Goal: Task Accomplishment & Management: Manage account settings

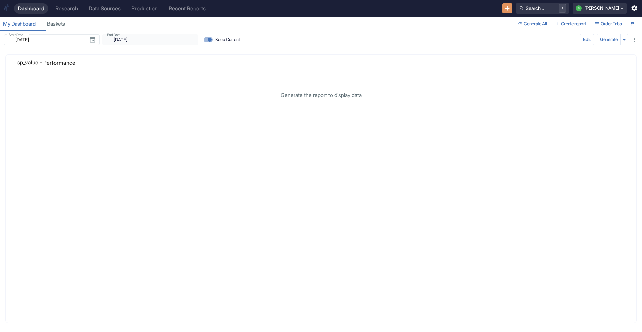
click at [64, 12] on link "Research" at bounding box center [66, 8] width 31 height 10
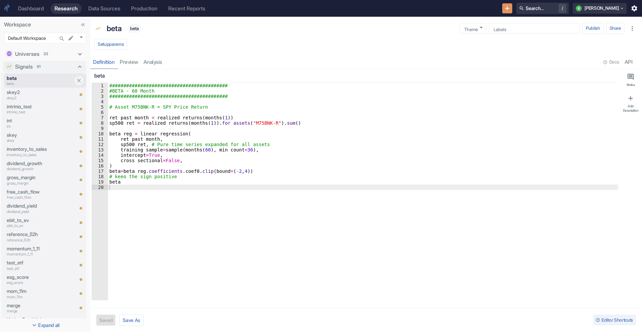
click at [27, 82] on p "beta" at bounding box center [40, 84] width 67 height 6
click at [75, 50] on div "Universes 33" at bounding box center [45, 54] width 84 height 12
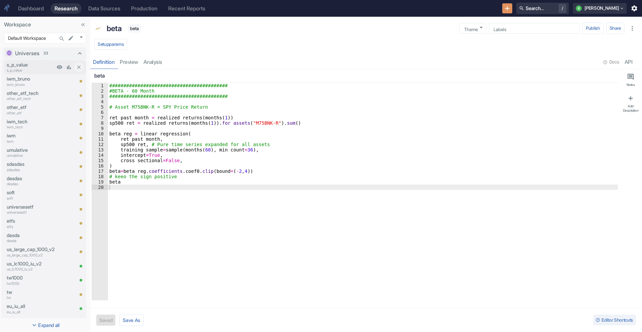
type textarea "x"
click at [35, 68] on p "s_p_value" at bounding box center [31, 71] width 48 height 6
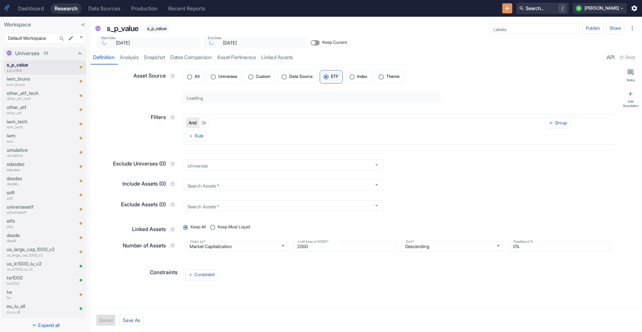
type textarea "x"
click at [132, 63] on link "analysis" at bounding box center [129, 58] width 24 height 14
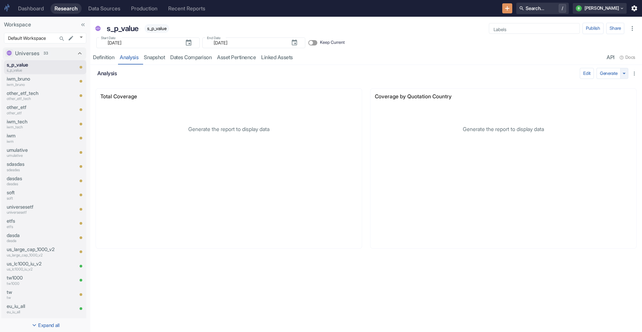
click at [624, 76] on icon "button" at bounding box center [624, 73] width 7 height 7
drag, startPoint x: 608, startPoint y: 86, endPoint x: 605, endPoint y: 87, distance: 3.4
click at [608, 86] on li "Generate ignoring cache" at bounding box center [606, 86] width 55 height 9
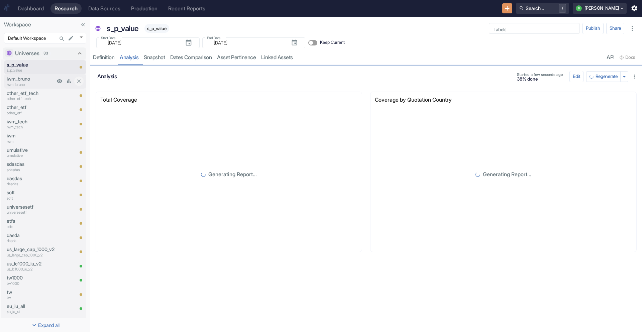
click at [42, 79] on p "iwm_bruno" at bounding box center [31, 78] width 48 height 7
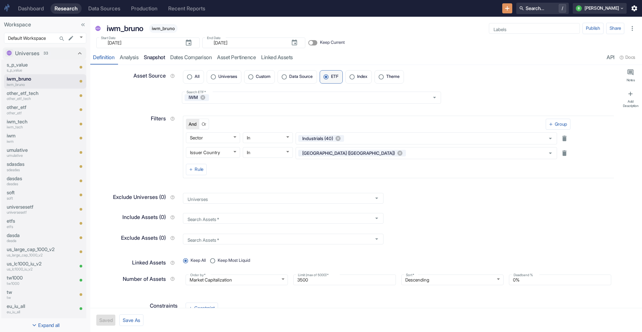
type textarea "x"
click at [136, 61] on link "analysis" at bounding box center [129, 58] width 24 height 14
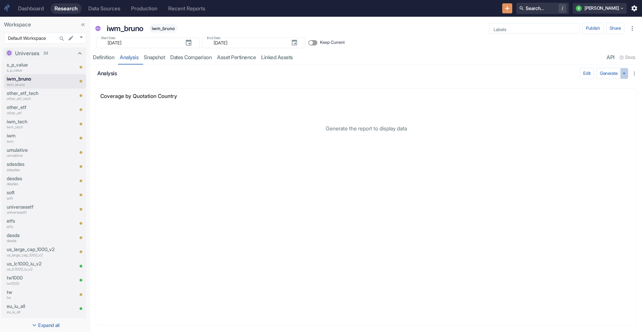
click at [623, 74] on icon "button" at bounding box center [624, 73] width 7 height 7
click at [611, 89] on li "Generate ignoring cache" at bounding box center [606, 86] width 55 height 9
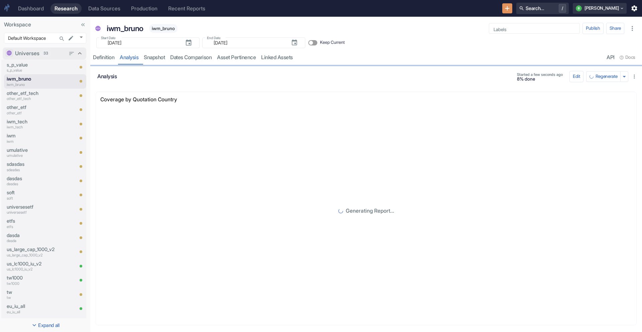
click at [78, 55] on icon at bounding box center [79, 53] width 7 height 7
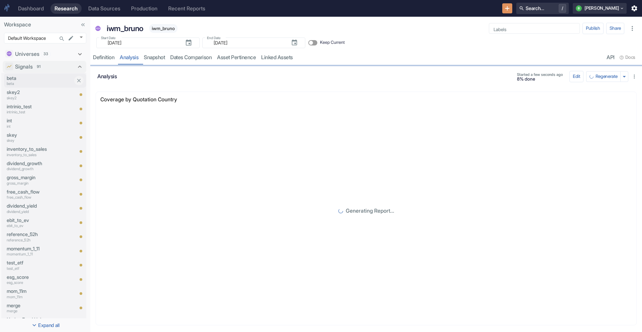
click at [33, 75] on p "beta" at bounding box center [40, 78] width 67 height 7
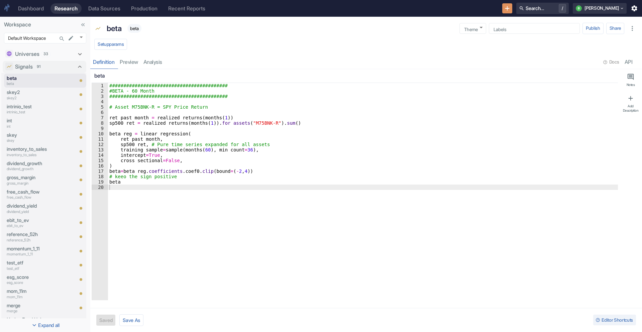
click at [112, 37] on div "Setup params" at bounding box center [366, 44] width 552 height 15
click at [119, 48] on button "Setup params" at bounding box center [110, 44] width 33 height 11
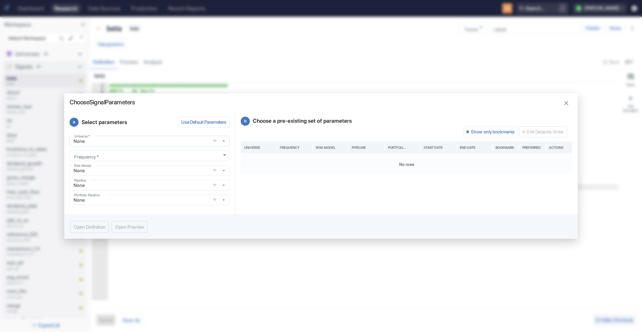
click at [141, 146] on div "None Universe   *" at bounding box center [150, 141] width 160 height 11
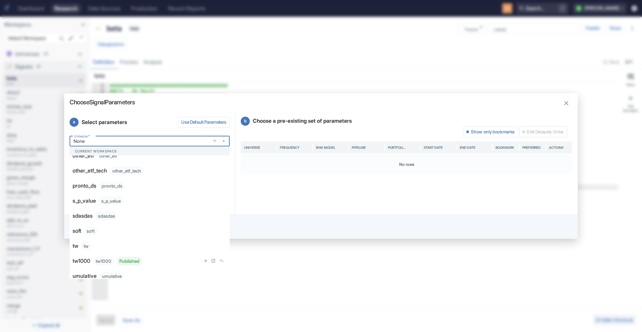
scroll to position [281, 0]
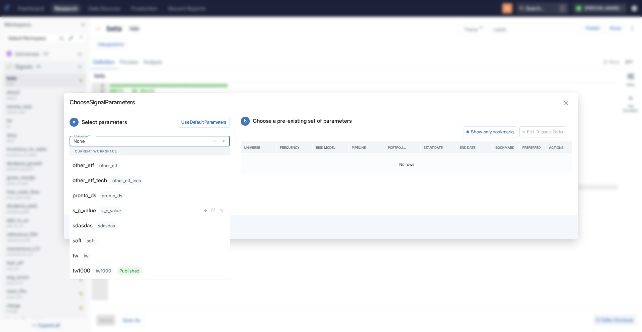
click at [133, 212] on div "s_p_value s_p_value" at bounding box center [136, 210] width 127 height 9
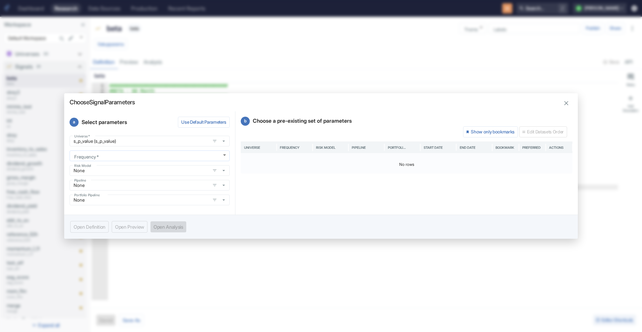
click at [122, 150] on body "Dashboard Research Data Sources Production Recent Reports Search... / b bruno W…" at bounding box center [321, 166] width 642 height 332
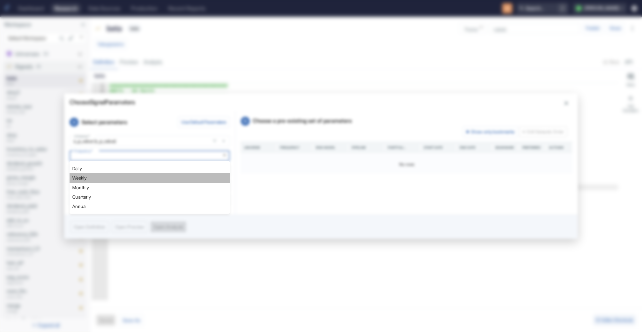
click at [129, 178] on li "Weekly" at bounding box center [150, 177] width 160 height 9
type textarea "x"
type input "WEEKLY"
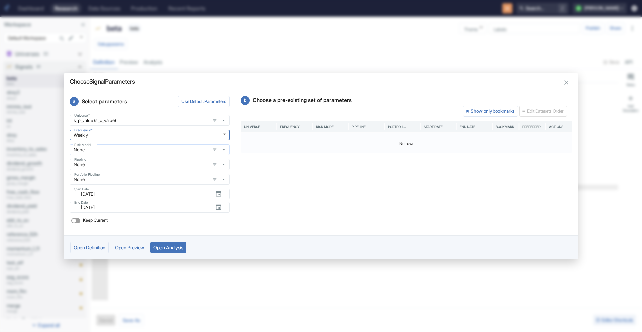
click at [114, 149] on input "None" at bounding box center [140, 150] width 136 height 6
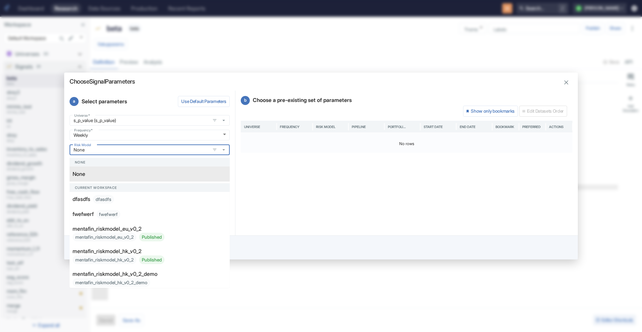
click at [165, 126] on div "Universe   * s_p_value (s_p_value) Universe   * Frequency   * Weekly WEEKLY Fre…" at bounding box center [150, 170] width 160 height 111
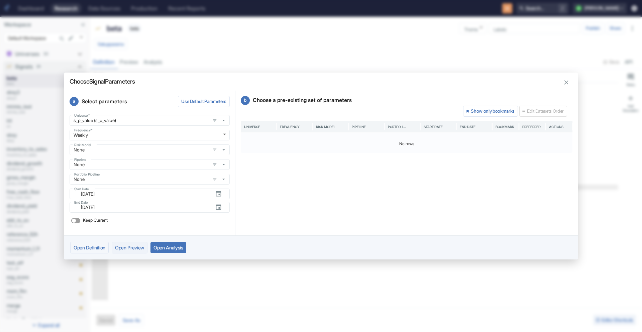
click at [138, 249] on button "Open Preview" at bounding box center [130, 248] width 36 height 12
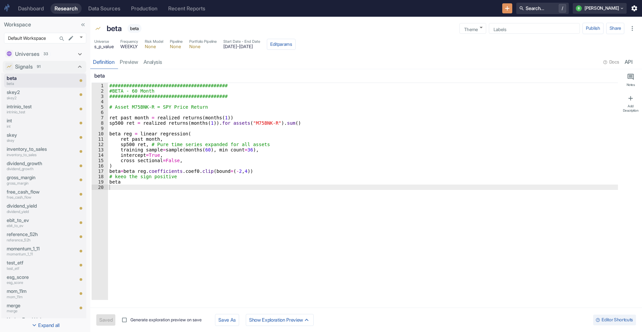
type textarea "x"
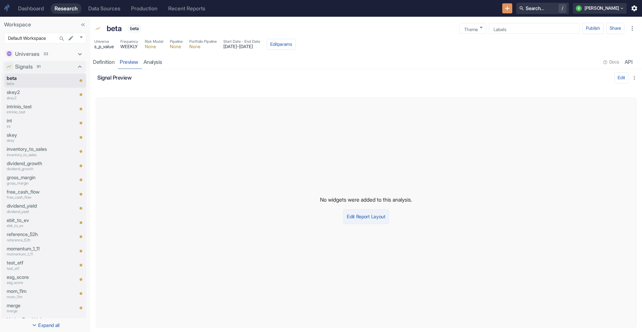
click at [375, 217] on button "Edit Report Layout" at bounding box center [365, 216] width 45 height 15
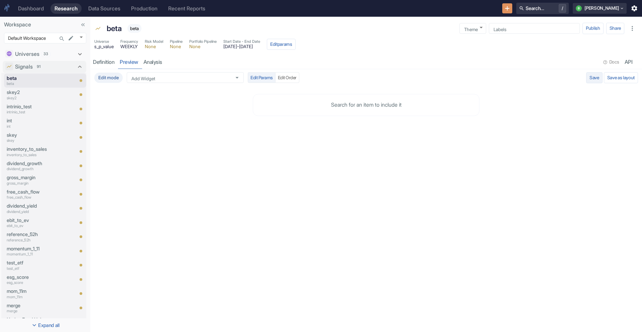
click at [589, 79] on button "Save" at bounding box center [594, 77] width 16 height 11
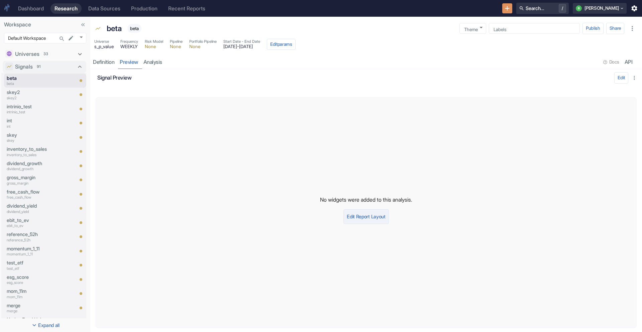
click at [364, 222] on button "Edit Report Layout" at bounding box center [365, 216] width 45 height 15
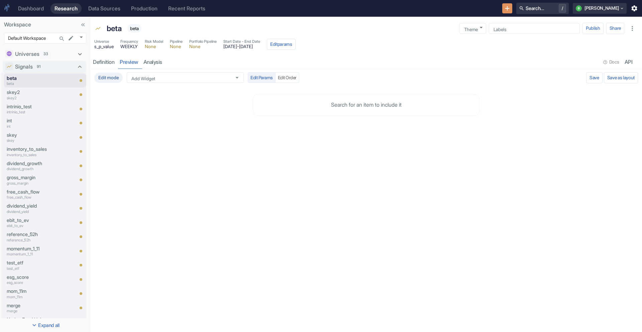
click at [193, 70] on div "Edit mode Add Widget Add Widget Edit Params Edit Order Save Save as layout" at bounding box center [366, 77] width 549 height 17
click at [200, 74] on div "Add Widget" at bounding box center [185, 77] width 117 height 11
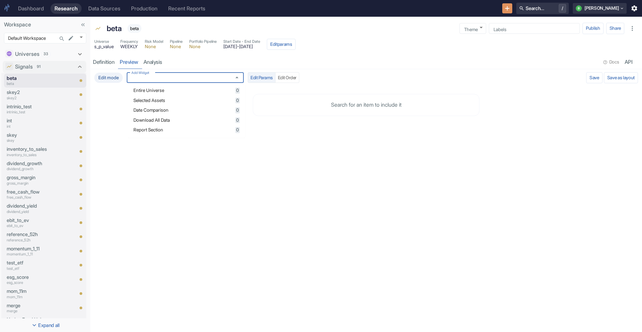
click at [193, 93] on div "Entire Universe 0" at bounding box center [186, 91] width 106 height 6
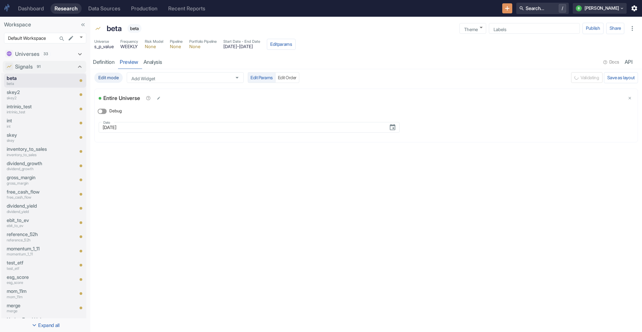
click at [281, 259] on div "Edit mode Add Widget Add Widget Edit Params Edit Order Validating Save as layou…" at bounding box center [366, 200] width 552 height 263
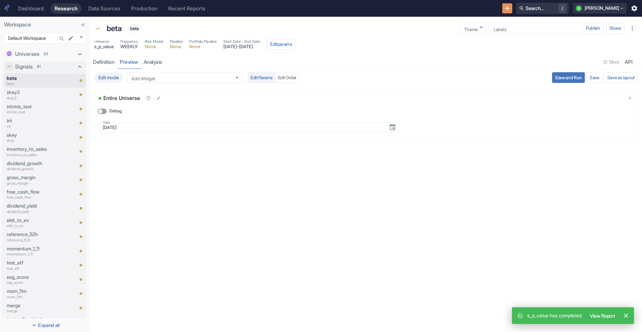
click at [570, 79] on button "Save and Run" at bounding box center [568, 77] width 33 height 11
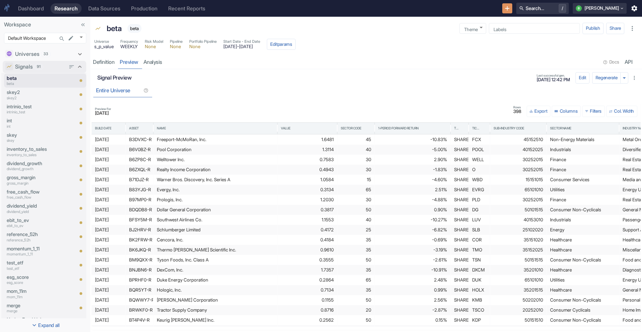
click at [76, 66] on icon at bounding box center [79, 66] width 7 height 7
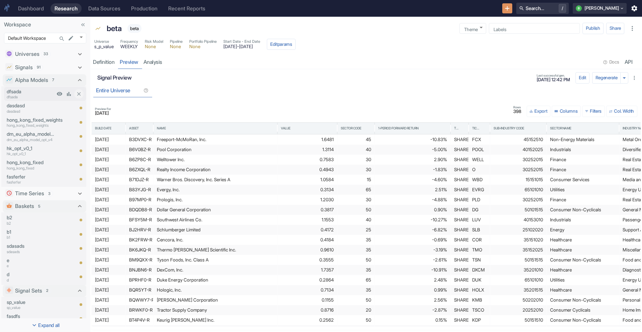
click at [31, 90] on p "dfsada" at bounding box center [31, 91] width 48 height 7
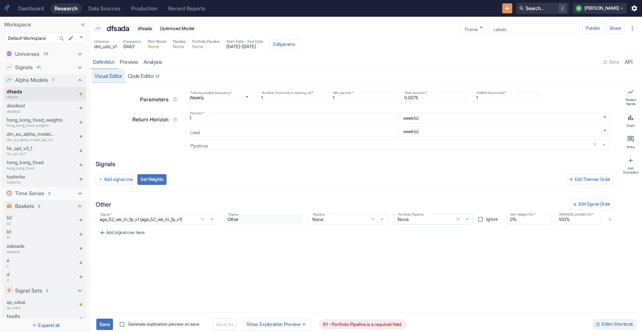
click at [423, 220] on input "None" at bounding box center [424, 219] width 56 height 6
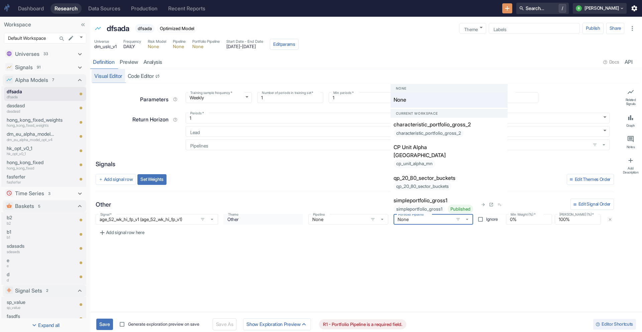
click at [418, 197] on p "simpleportfolio_gross1" at bounding box center [421, 201] width 54 height 8
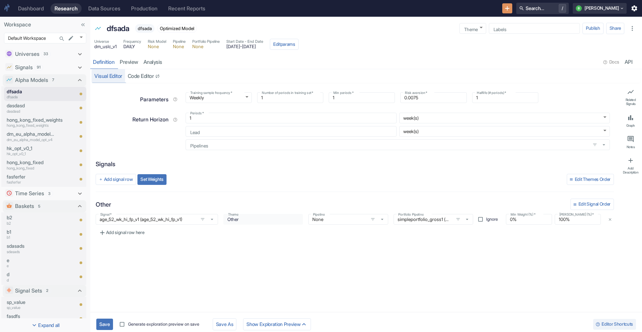
click at [106, 44] on span "dm_uslc_v1" at bounding box center [105, 46] width 22 height 5
click at [299, 48] on button "Edit params" at bounding box center [284, 44] width 29 height 11
type textarea "x"
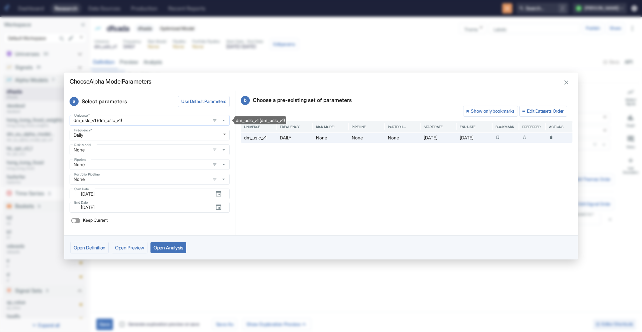
click at [152, 120] on input "dm_uslc_v1 (dm_uslc_v1)" at bounding box center [140, 120] width 136 height 6
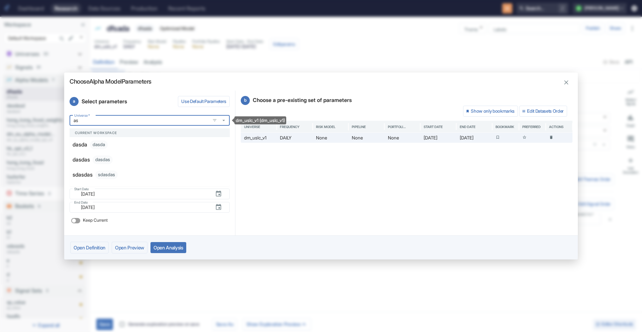
type input "a"
type input "s"
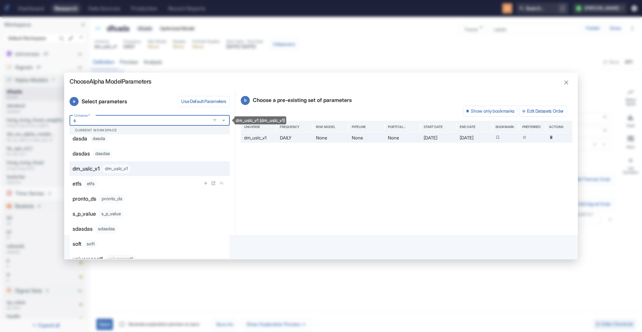
scroll to position [40, 0]
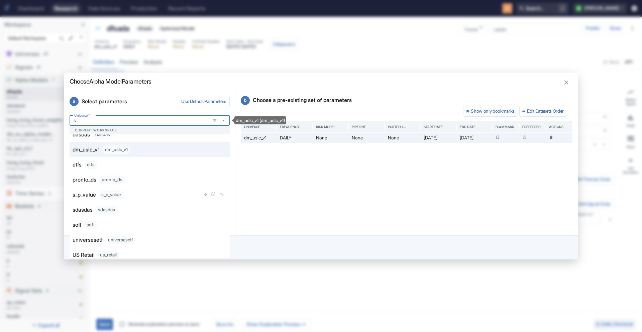
click at [118, 199] on li "s_p_value s_p_value" at bounding box center [150, 194] width 160 height 15
type textarea "x"
type input "s_p_value (s_p_value)"
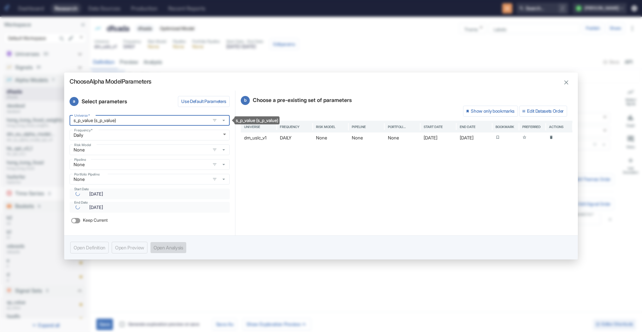
type textarea "x"
type input "[DATE]"
type input "s_p_value (s_p_value)"
click at [172, 249] on button "Open Analysis" at bounding box center [168, 247] width 36 height 11
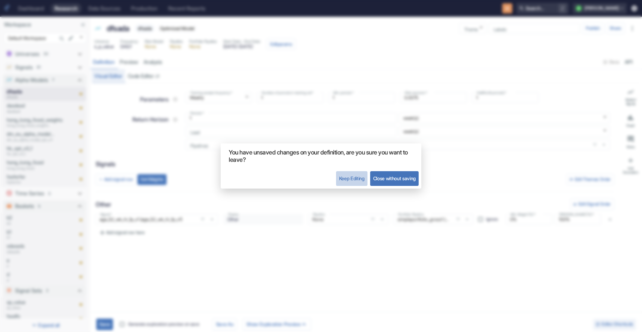
click at [336, 179] on button "Keep Editing" at bounding box center [351, 178] width 31 height 15
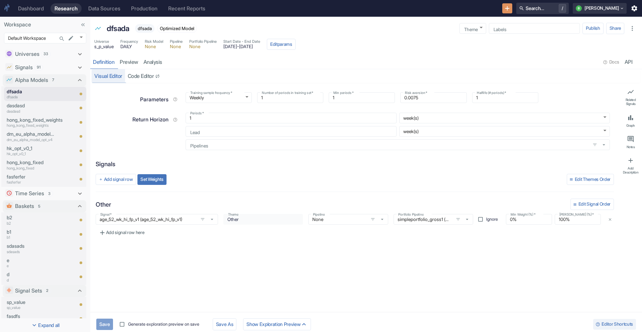
click at [108, 321] on button "Save" at bounding box center [104, 324] width 17 height 11
type textarea "x"
click at [162, 64] on link "analysis" at bounding box center [153, 62] width 24 height 14
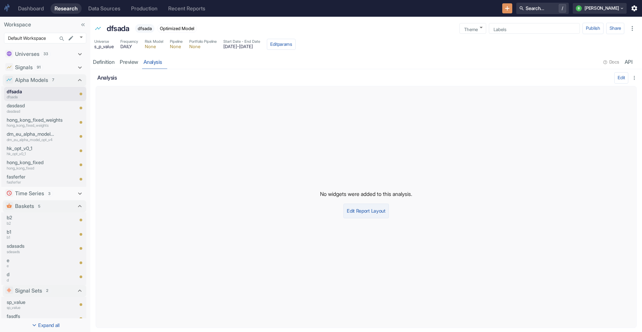
click at [365, 213] on button "Edit Report Layout" at bounding box center [365, 211] width 45 height 15
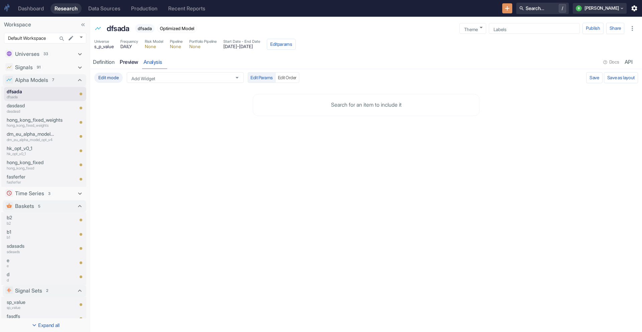
click at [123, 63] on link "preview" at bounding box center [129, 62] width 24 height 14
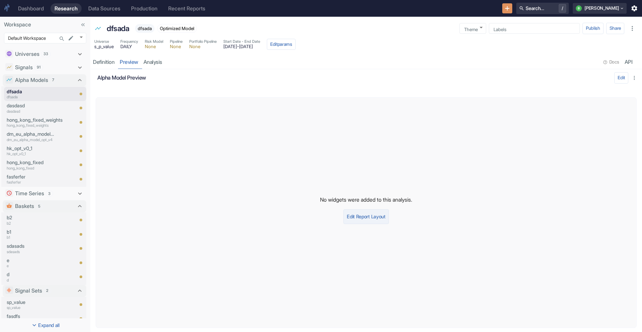
click at [365, 212] on button "Edit Report Layout" at bounding box center [365, 216] width 45 height 15
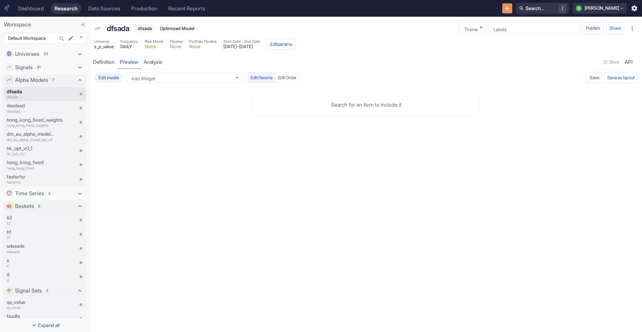
click at [220, 70] on div "Edit mode Add Widget Add Widget Edit Params Edit Order Save Save as layout" at bounding box center [366, 77] width 549 height 17
click at [227, 76] on input "Add Widget" at bounding box center [179, 78] width 100 height 6
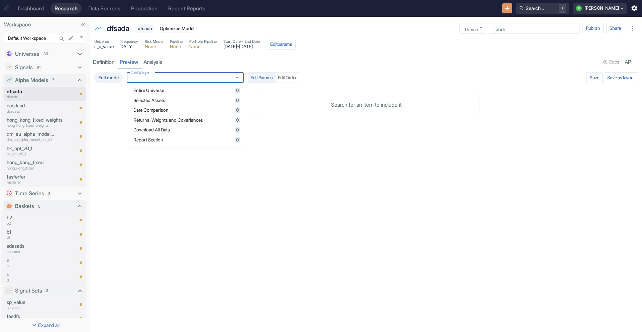
click at [220, 88] on div "Entire Universe 0" at bounding box center [186, 91] width 106 height 6
click at [515, 175] on div "Edit mode Add Widget Add Widget Edit Params Edit Order Validating Save as layou…" at bounding box center [366, 200] width 552 height 263
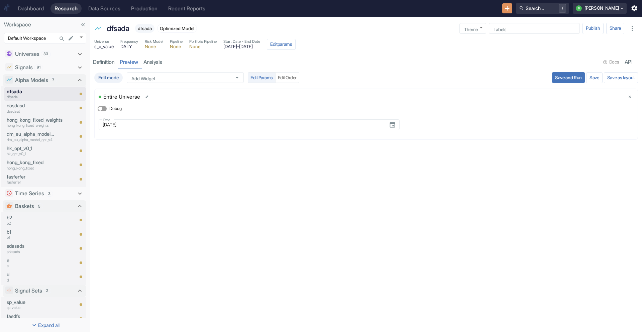
click at [574, 78] on button "Save and Run" at bounding box center [568, 77] width 33 height 11
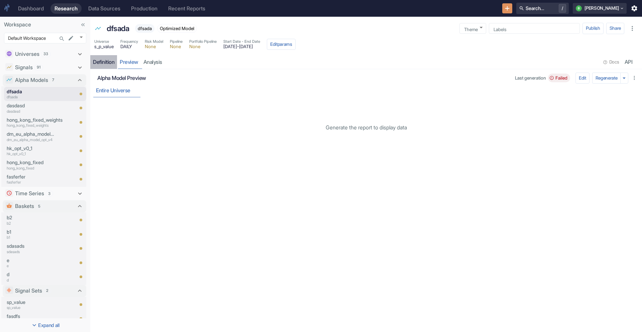
click at [104, 63] on div "Definition" at bounding box center [103, 62] width 21 height 7
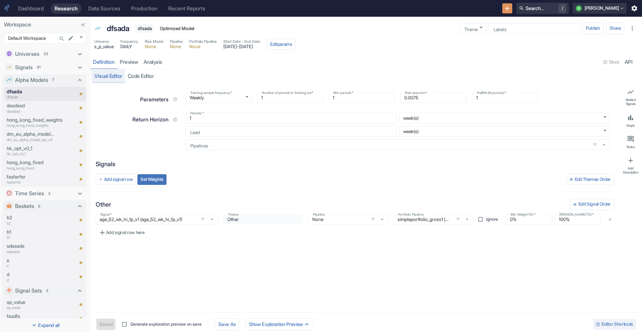
click at [324, 49] on div "Universe s_p_value Frequency DAILY Risk Model None Pipeline None Portfolio Pipe…" at bounding box center [366, 44] width 552 height 15
click at [296, 47] on button "Edit params" at bounding box center [281, 44] width 29 height 11
type textarea "x"
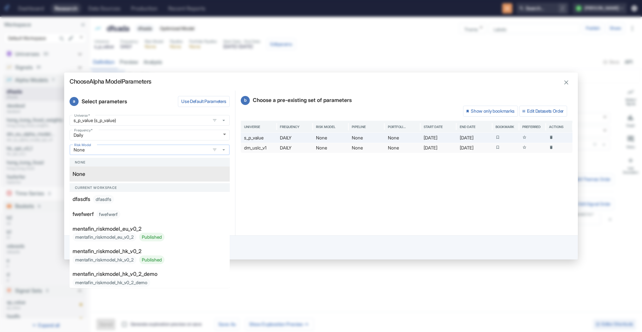
click at [113, 150] on input "None" at bounding box center [140, 150] width 136 height 6
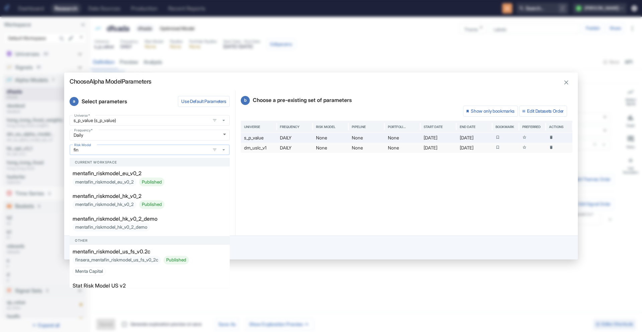
type input "fins"
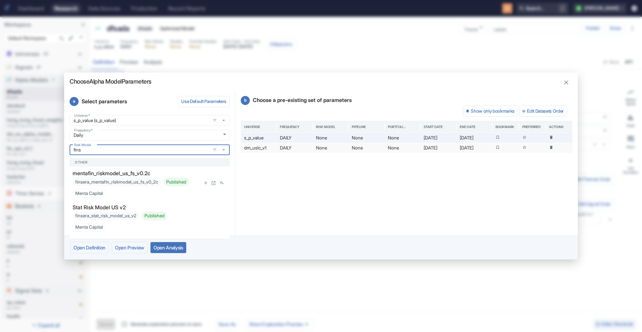
click at [149, 179] on div "finsera_mentafin_riskmodel_us_fs_v0_2c Published Menta Capital" at bounding box center [136, 188] width 127 height 20
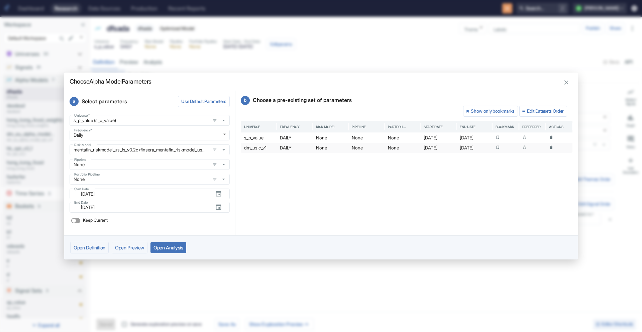
click at [172, 246] on button "Open Analysis" at bounding box center [168, 247] width 36 height 11
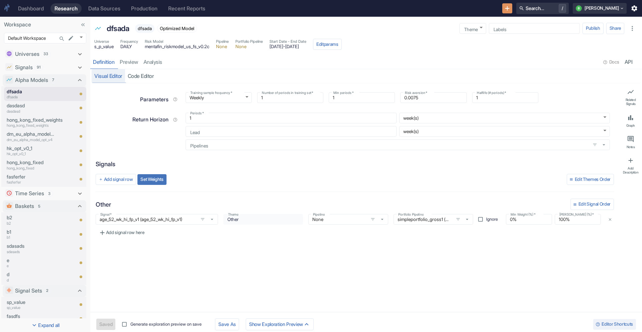
type textarea "x"
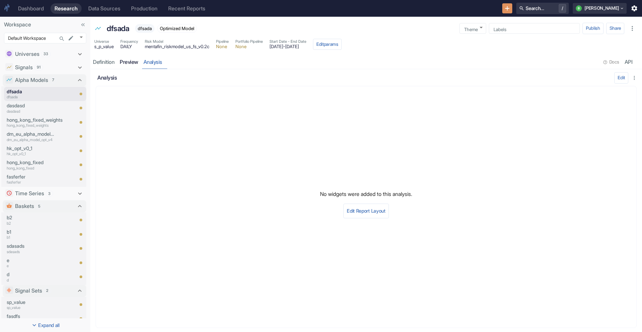
click at [133, 68] on link "preview" at bounding box center [129, 62] width 24 height 14
click at [359, 211] on button "Edit Report Layout" at bounding box center [365, 216] width 45 height 15
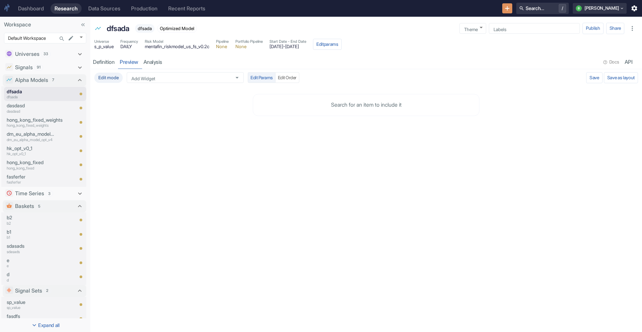
click at [185, 63] on div "resource tabs" at bounding box center [383, 62] width 436 height 14
click at [212, 86] on div "Search for an item to include it" at bounding box center [366, 105] width 549 height 38
click at [202, 78] on input "Add Widget" at bounding box center [179, 78] width 100 height 6
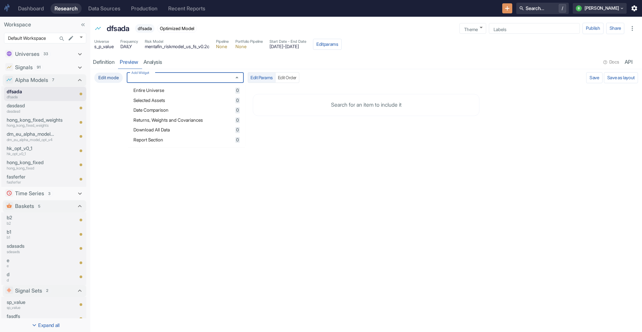
click at [195, 88] on span "Entire Universe" at bounding box center [183, 90] width 100 height 5
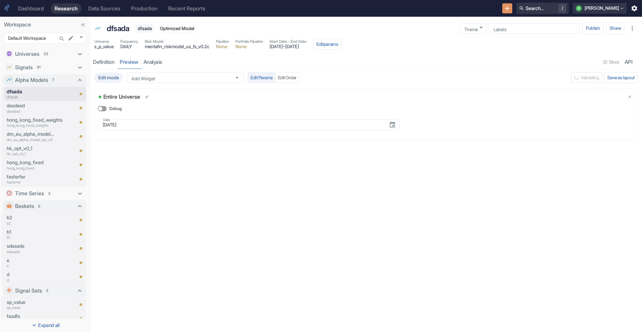
click at [440, 245] on div "Edit mode Add Widget Add Widget Edit Params Edit Order Validating Save as layou…" at bounding box center [366, 200] width 552 height 263
click at [568, 72] on button "Save and Run" at bounding box center [568, 77] width 33 height 11
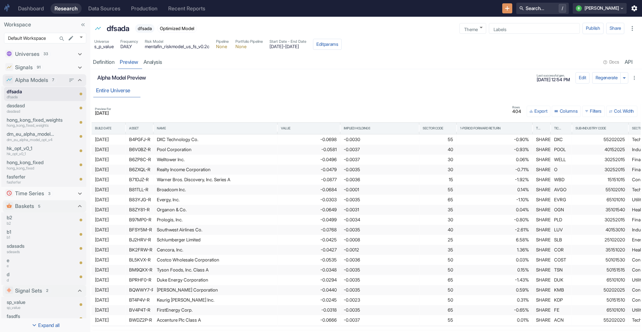
click at [33, 79] on p "Alpha Models" at bounding box center [31, 80] width 33 height 8
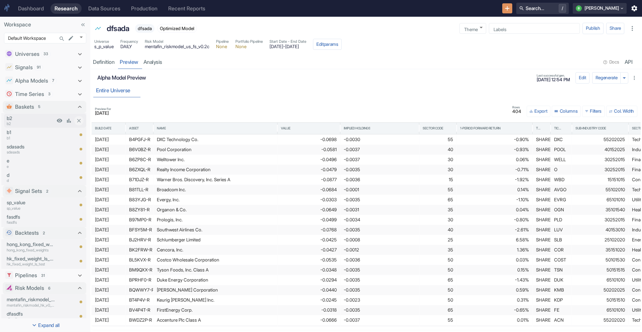
click at [26, 121] on p "b2" at bounding box center [31, 124] width 48 height 6
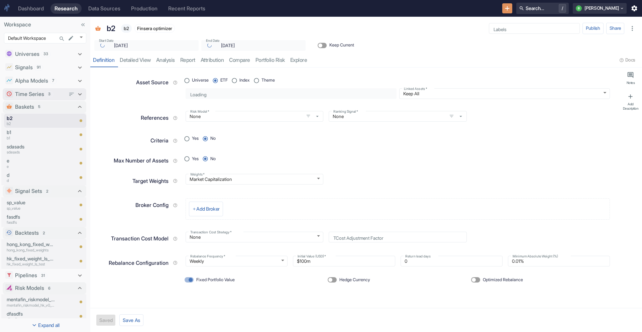
type textarea "x"
click at [166, 60] on link "analysis" at bounding box center [166, 61] width 24 height 14
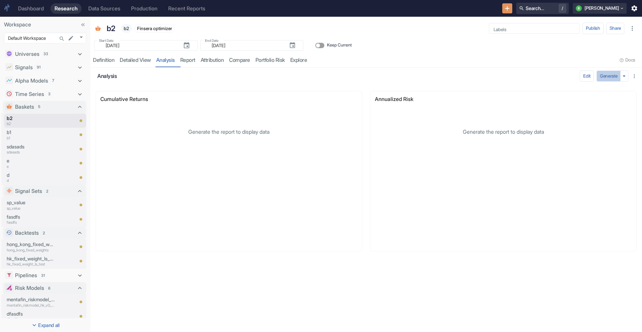
click at [611, 76] on button "Generate" at bounding box center [609, 76] width 24 height 11
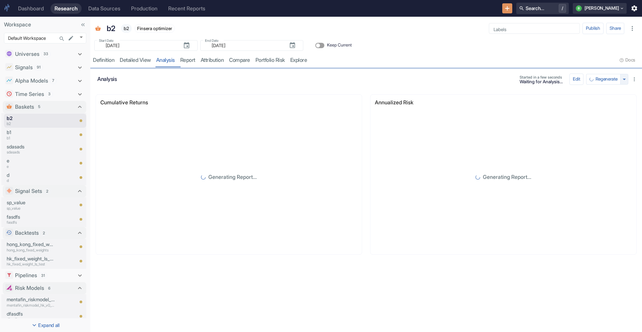
click at [625, 81] on icon "button" at bounding box center [624, 79] width 7 height 7
click at [607, 92] on li "Regenerate ignoring cache" at bounding box center [604, 91] width 60 height 9
click at [109, 62] on div "Definition" at bounding box center [103, 60] width 21 height 7
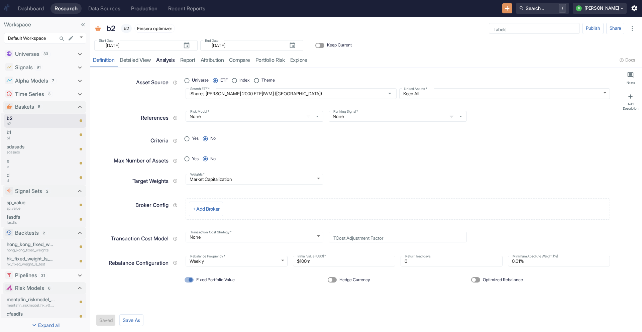
click at [172, 59] on link "analysis" at bounding box center [166, 61] width 24 height 14
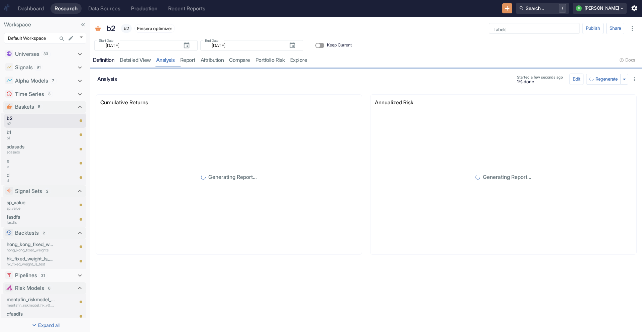
click at [111, 62] on div "Definition" at bounding box center [103, 60] width 21 height 7
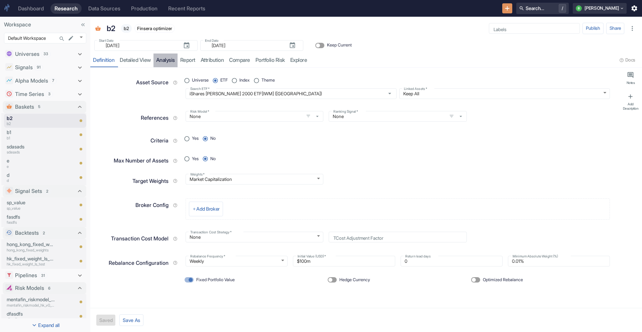
click at [162, 60] on link "analysis" at bounding box center [166, 61] width 24 height 14
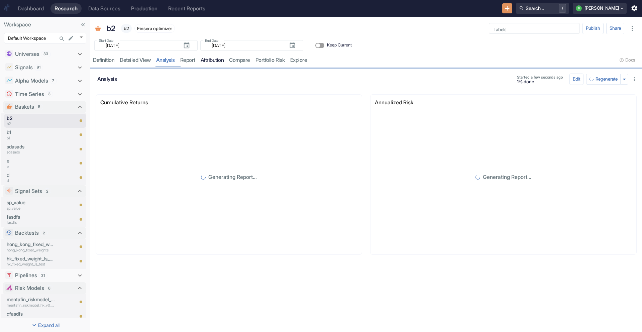
click at [215, 60] on link "attribution" at bounding box center [212, 61] width 29 height 14
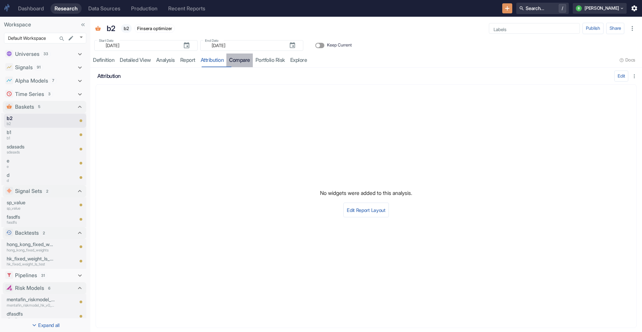
click at [242, 59] on link "compare" at bounding box center [239, 61] width 26 height 14
click at [160, 58] on link "analysis" at bounding box center [166, 61] width 24 height 14
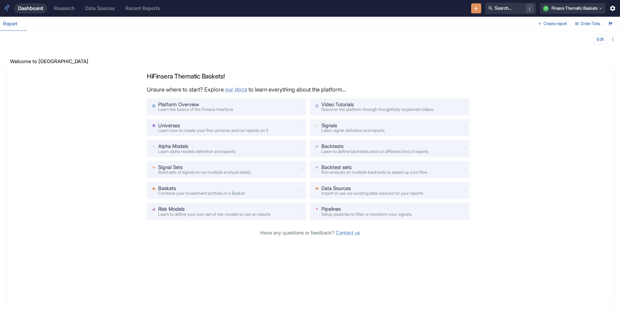
click at [68, 11] on div "Research" at bounding box center [64, 8] width 21 height 6
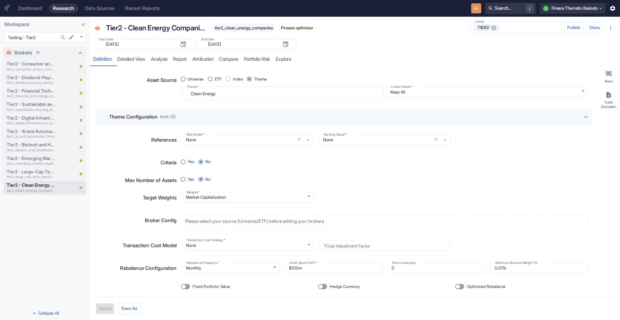
click at [37, 38] on body "Dashboard Research Data Sources Recent Reports Search... / F Finsera Thematic B…" at bounding box center [310, 160] width 620 height 320
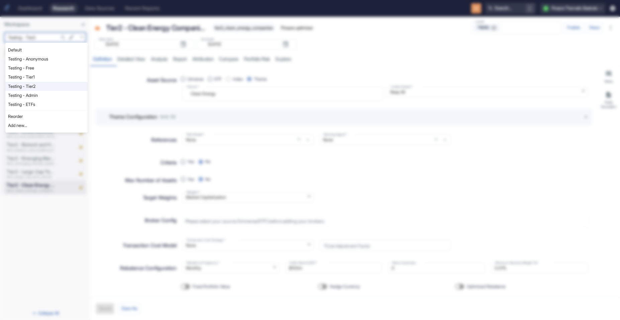
type textarea "x"
click at [38, 70] on li "Testing - Free" at bounding box center [46, 68] width 82 height 9
type input "1127"
type textarea "x"
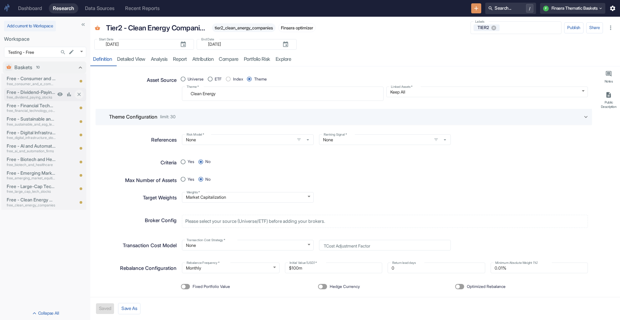
click at [45, 95] on p "Free - Dividend-Paying Stocks" at bounding box center [31, 92] width 49 height 7
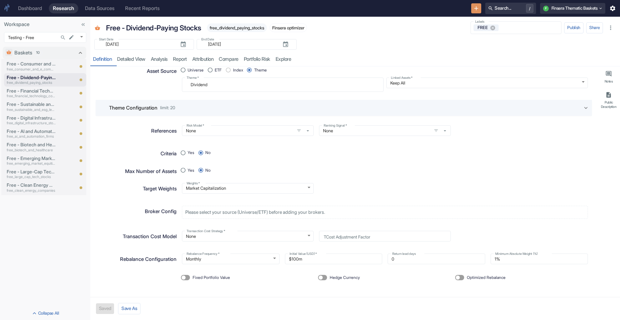
scroll to position [11, 0]
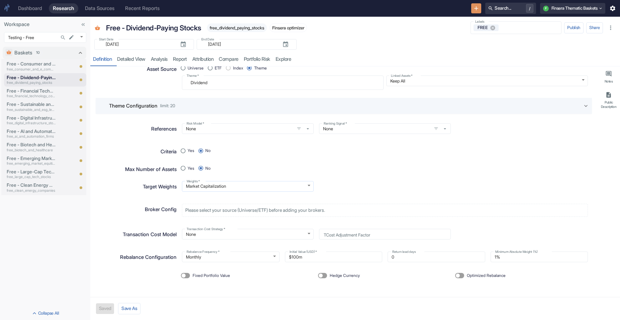
type textarea "x"
click at [162, 61] on link "analysis" at bounding box center [159, 60] width 22 height 14
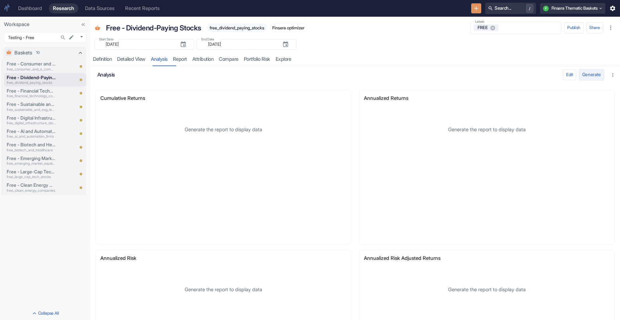
click at [584, 80] on button "Generate" at bounding box center [591, 74] width 25 height 11
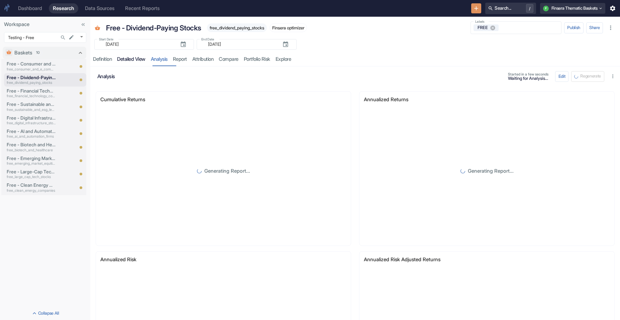
click at [135, 58] on link "detailed view" at bounding box center [131, 60] width 34 height 14
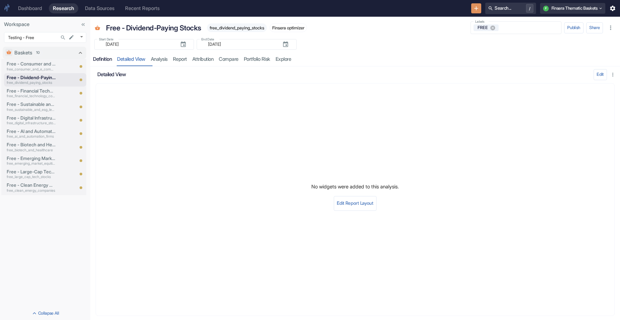
click at [105, 55] on link "Definition" at bounding box center [102, 60] width 24 height 14
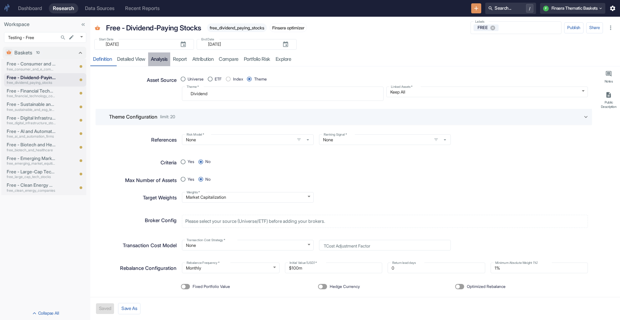
click at [170, 60] on link "analysis" at bounding box center [159, 60] width 22 height 14
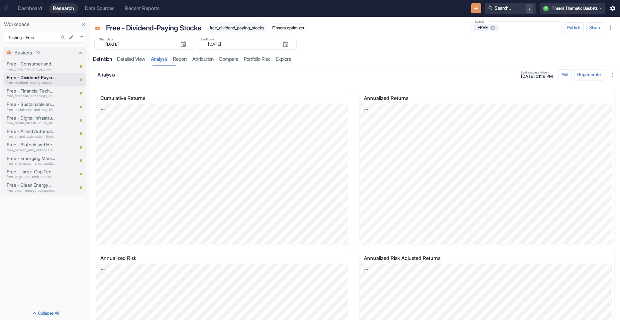
click at [109, 60] on div "Definition" at bounding box center [102, 59] width 19 height 6
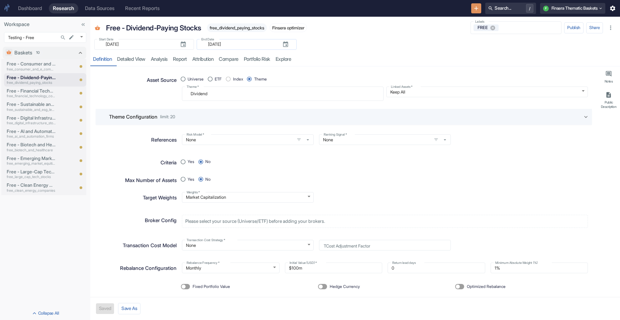
type textarea "x"
click at [165, 55] on link "analysis" at bounding box center [159, 60] width 22 height 14
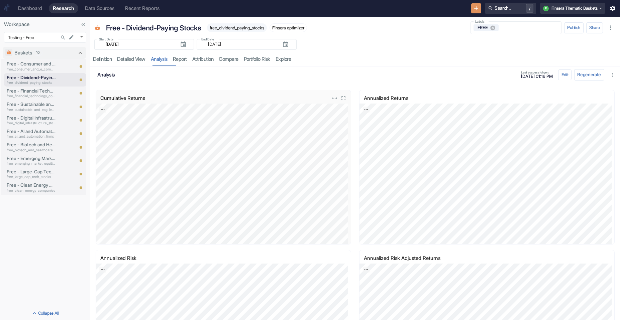
click at [340, 101] on icon "View in fullscreen" at bounding box center [343, 98] width 7 height 7
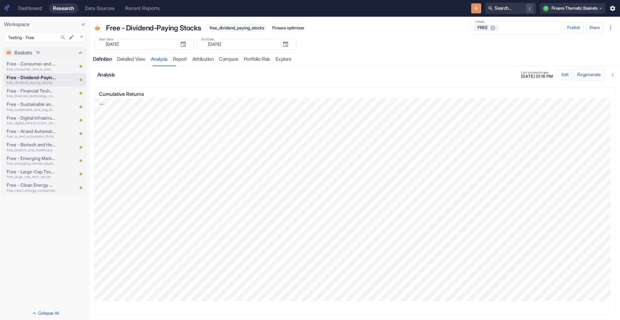
click at [110, 58] on div "Definition" at bounding box center [102, 59] width 19 height 6
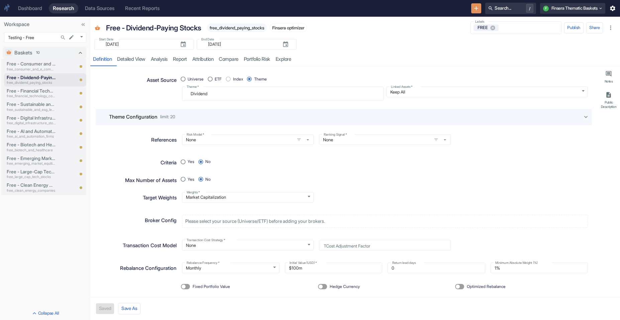
click at [226, 25] on span "free_dividend_paying_stocks" at bounding box center [237, 27] width 60 height 5
copy span "free_dividend_paying_stocks"
click at [29, 6] on div "Dashboard" at bounding box center [30, 8] width 24 height 6
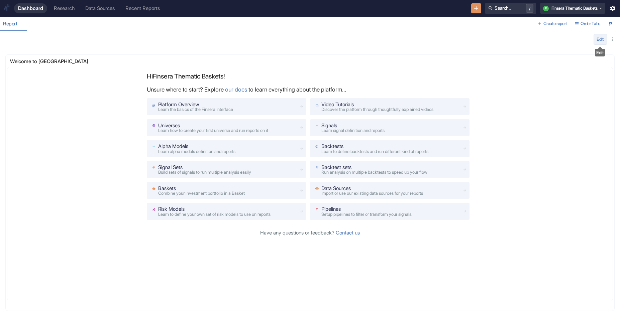
click at [600, 42] on button "Edit" at bounding box center [600, 39] width 13 height 11
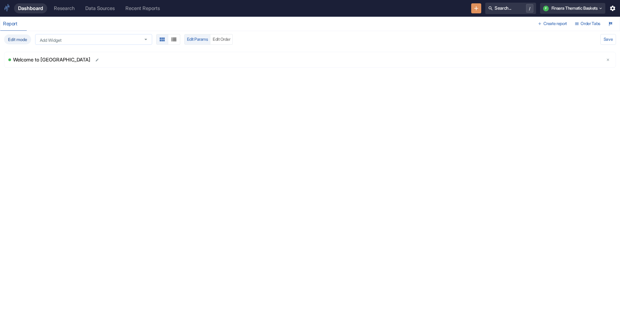
drag, startPoint x: 70, startPoint y: 48, endPoint x: 71, endPoint y: 44, distance: 4.3
click at [70, 48] on div "Welcome to Finsera" at bounding box center [310, 58] width 612 height 25
click at [73, 38] on input "Add Widget" at bounding box center [87, 40] width 100 height 6
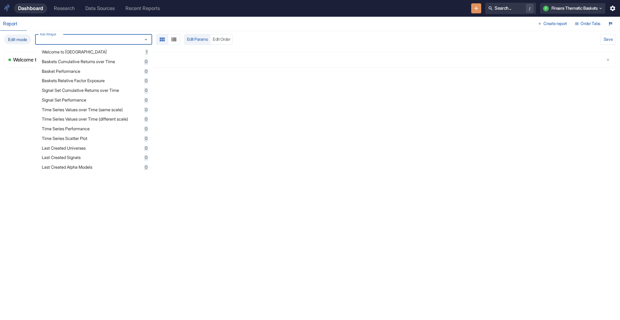
click at [77, 65] on div "Baskets Cumulative Returns over Time 0" at bounding box center [95, 62] width 106 height 6
click at [215, 191] on div "Edit mode Add Widget Add Widget Edit Params Edit Order Validating Baskets Cumul…" at bounding box center [310, 174] width 620 height 287
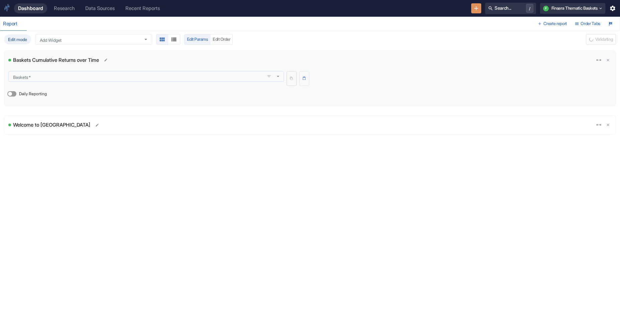
click at [68, 72] on div "Baskets   *" at bounding box center [146, 76] width 276 height 11
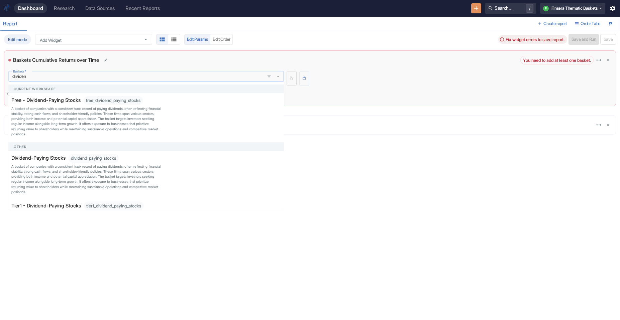
type input "dividend"
click at [61, 114] on p "A basket of companies with a consistent track record of paying dividends, often…" at bounding box center [86, 121] width 150 height 33
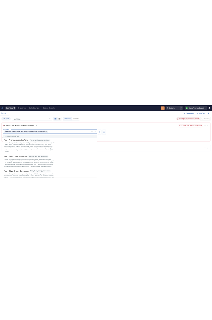
scroll to position [190, 0]
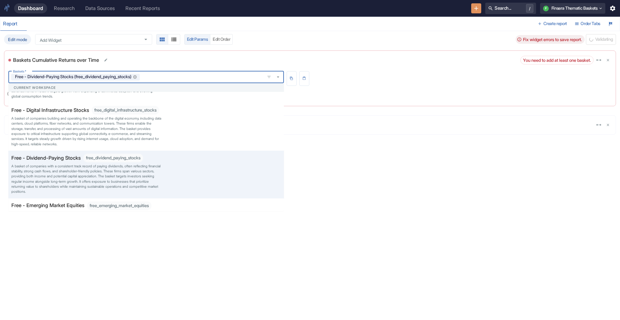
click at [447, 225] on div "Edit mode Add Widget Add Widget Edit Params Edit Order Fix widget errors to sav…" at bounding box center [310, 174] width 620 height 287
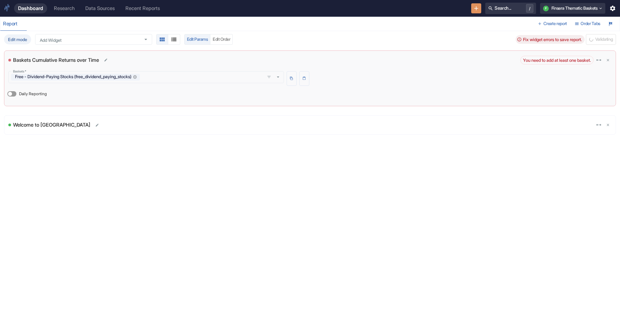
click at [30, 93] on span "Daily Reporting" at bounding box center [33, 94] width 28 height 6
click at [18, 93] on input "Daily Reporting" at bounding box center [10, 93] width 16 height 5
checkbox input "true"
drag, startPoint x: 587, startPoint y: 39, endPoint x: 575, endPoint y: 43, distance: 12.6
click at [587, 39] on button "Save and Run" at bounding box center [584, 39] width 30 height 11
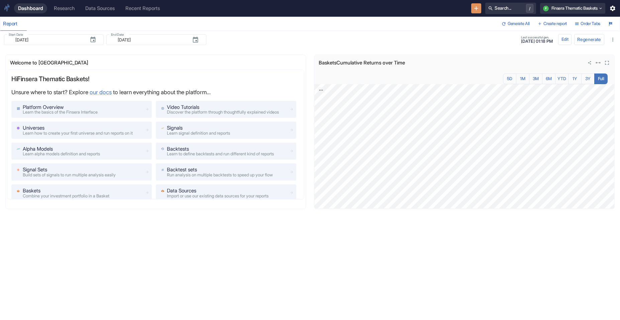
click at [607, 61] on icon "View in fullscreen" at bounding box center [607, 63] width 7 height 7
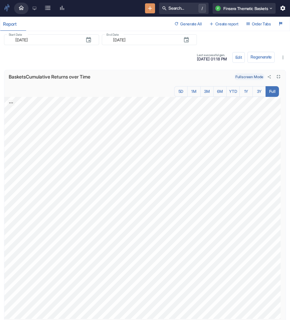
click at [276, 77] on icon "Close fullscreen" at bounding box center [278, 77] width 6 height 6
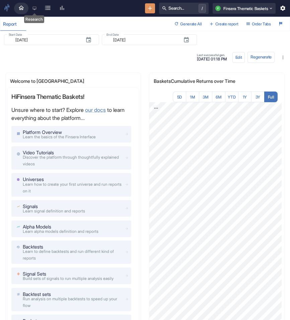
click at [35, 7] on icon "Research" at bounding box center [35, 8] width 4 height 3
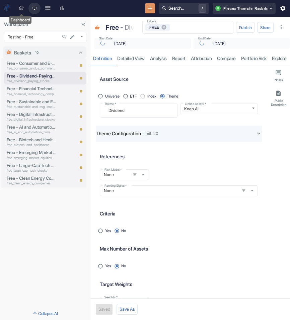
click at [23, 7] on icon "Dashboard" at bounding box center [21, 7] width 5 height 5
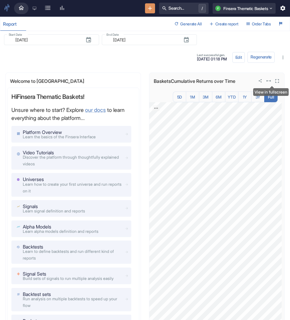
click at [274, 79] on icon "View in fullscreen" at bounding box center [277, 81] width 6 height 6
